Goal: Obtain resource: Download file/media

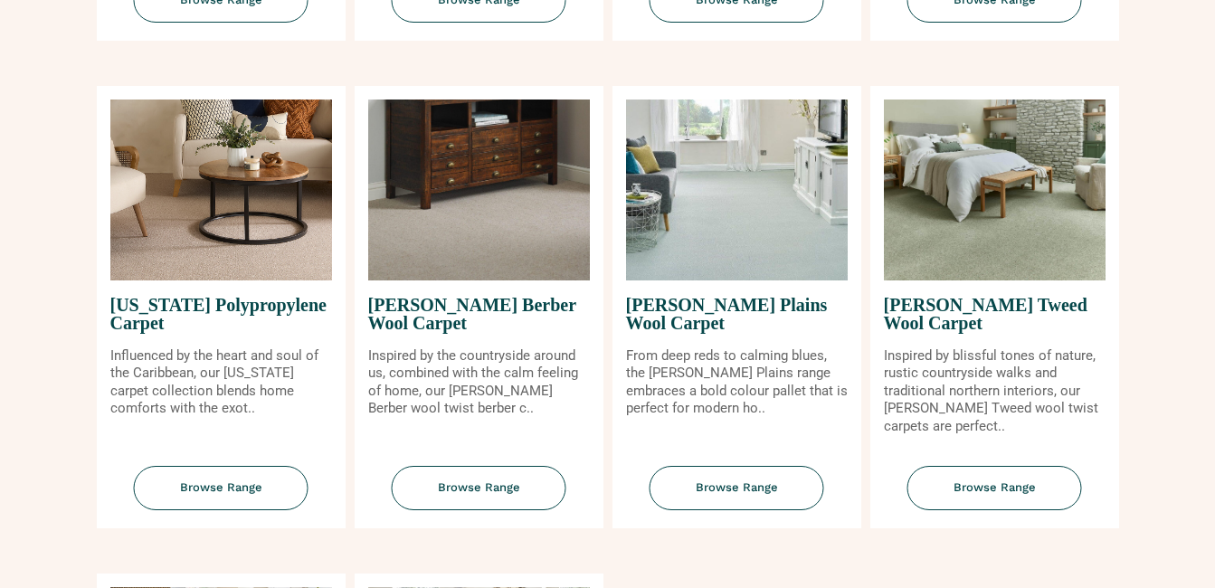
scroll to position [1629, 0]
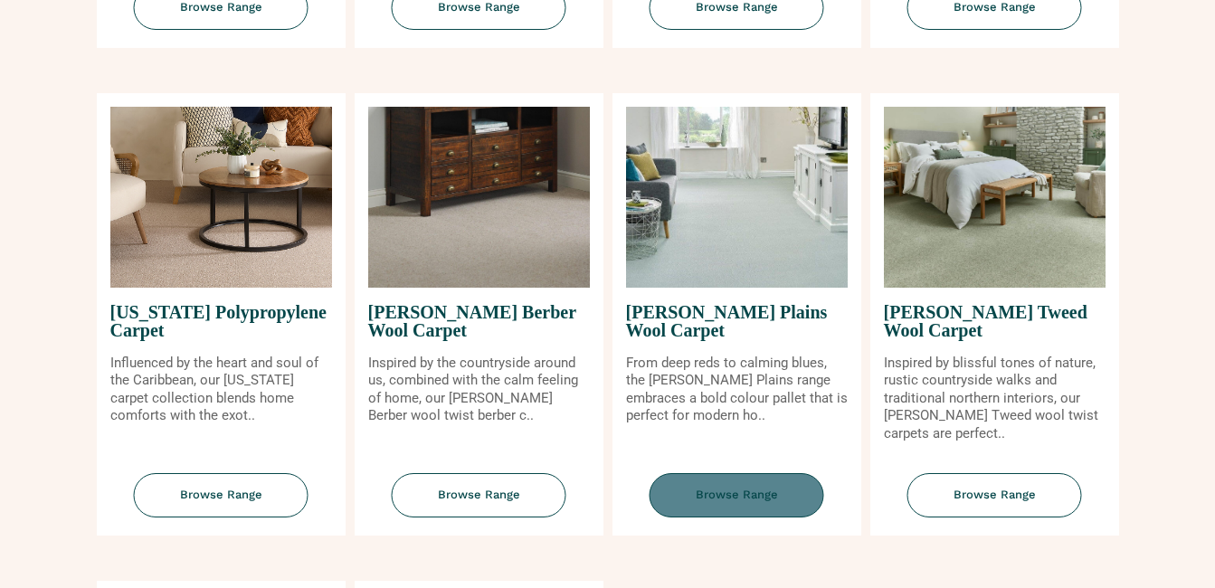
click at [737, 495] on span "Browse Range" at bounding box center [737, 495] width 175 height 44
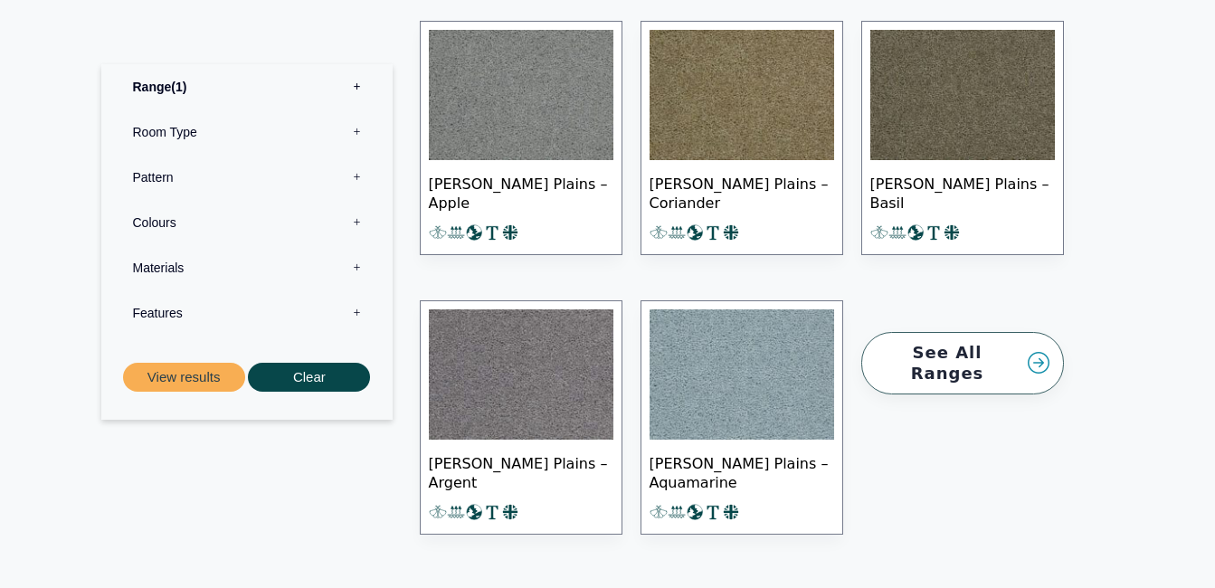
scroll to position [2353, 0]
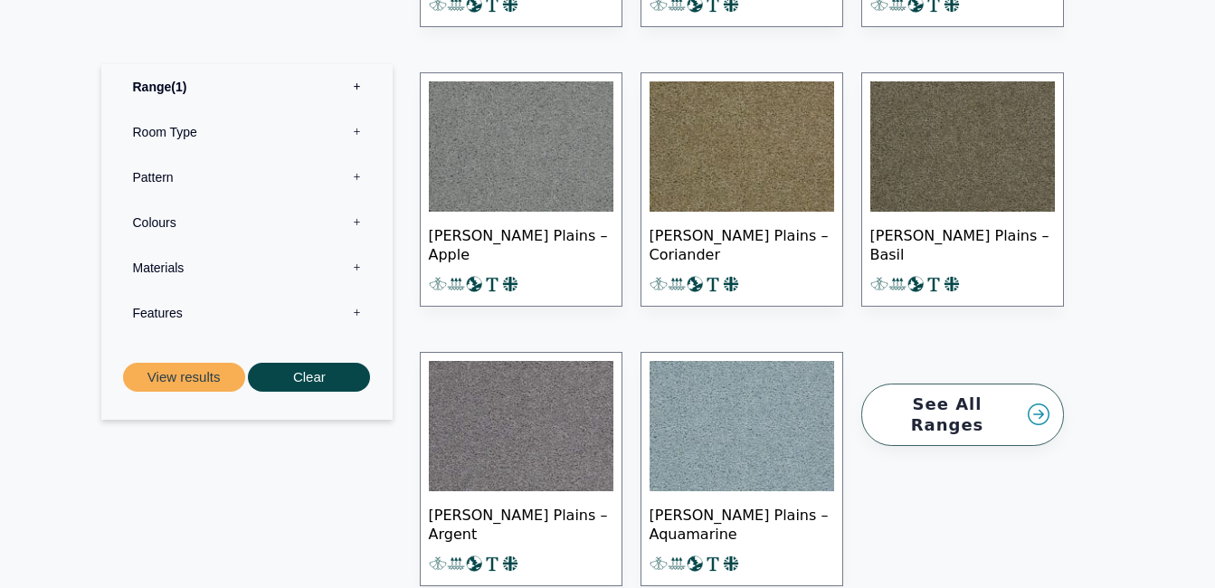
click at [735, 452] on img at bounding box center [742, 426] width 185 height 130
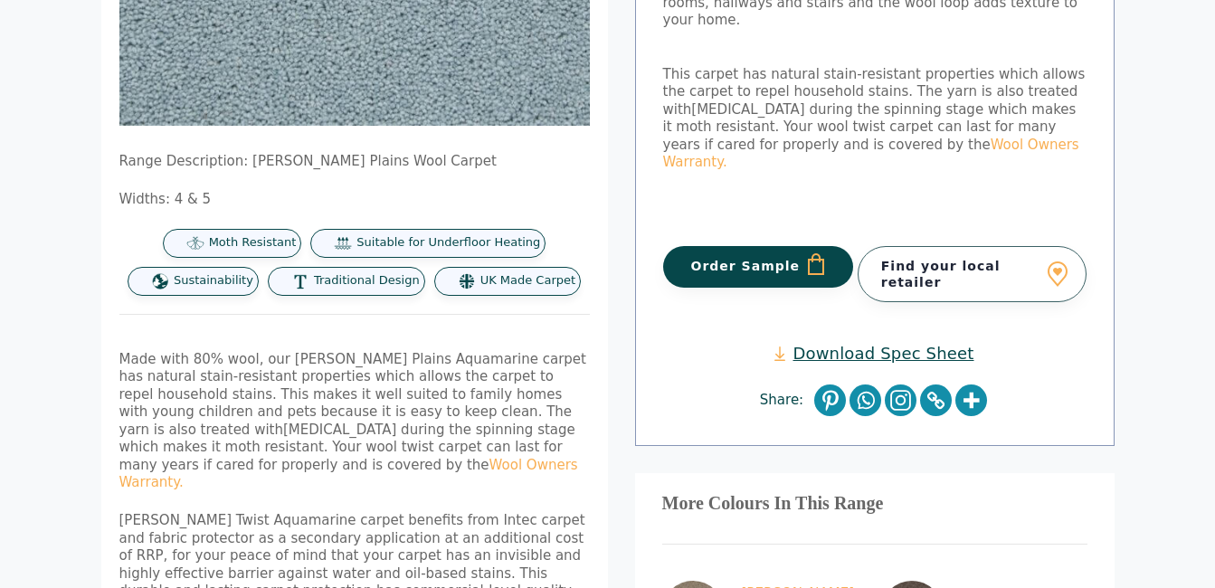
scroll to position [543, 0]
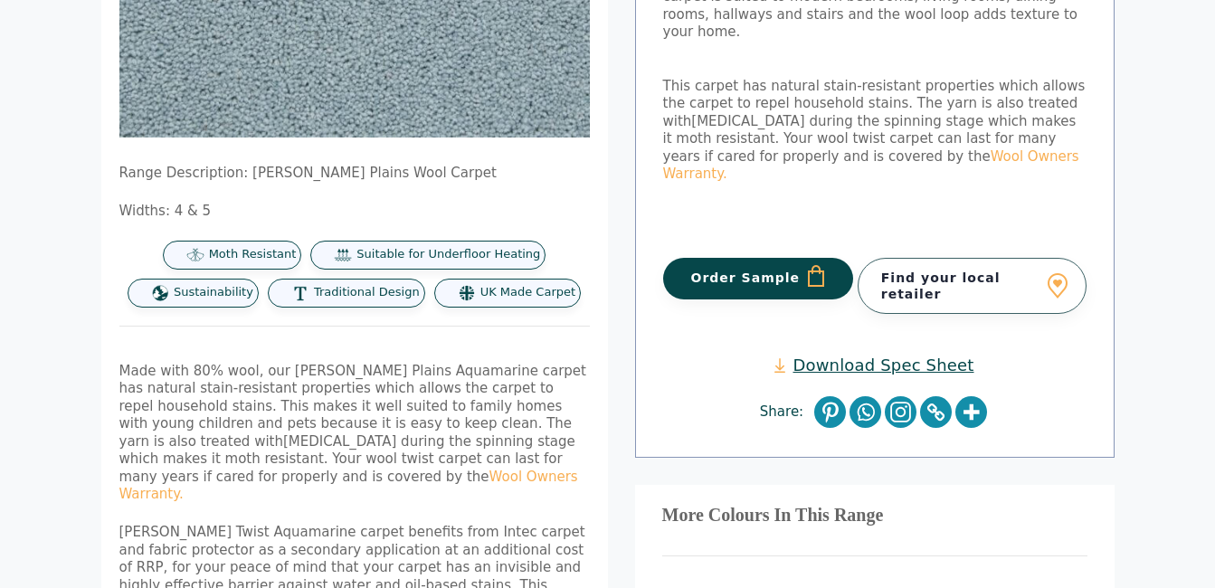
click at [863, 355] on link "Download Spec Sheet" at bounding box center [874, 365] width 199 height 21
